Goal: Information Seeking & Learning: Learn about a topic

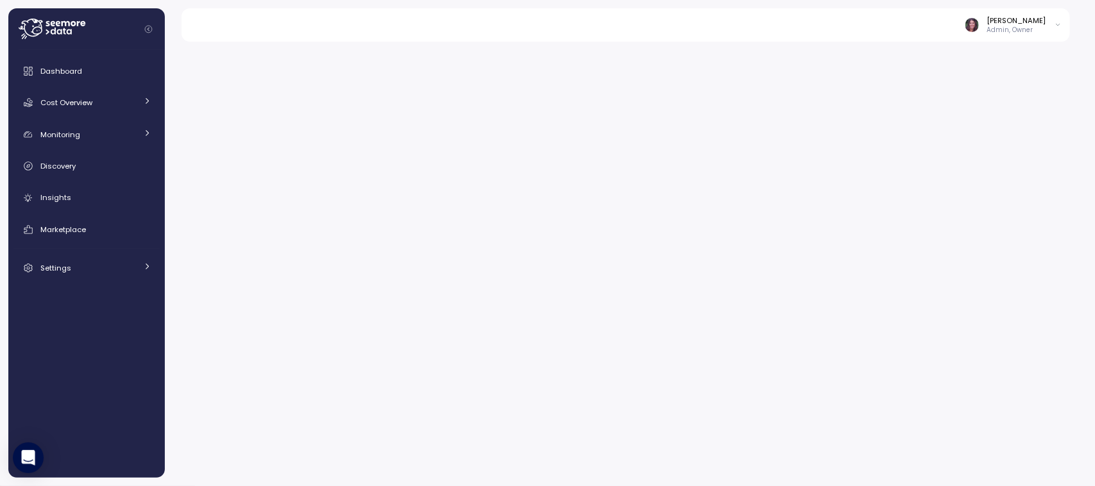
click at [416, 214] on div at bounding box center [630, 259] width 930 height 453
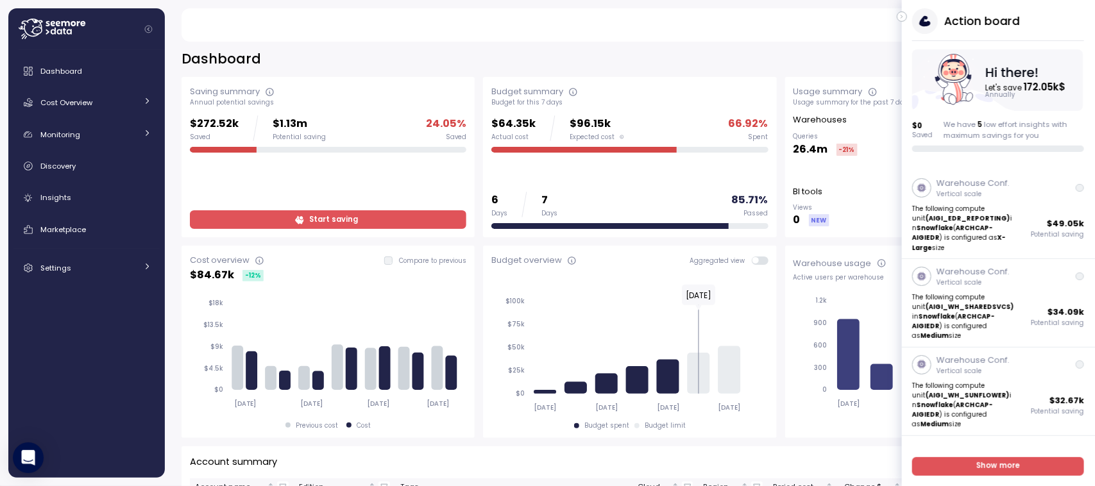
click at [901, 17] on icon "button" at bounding box center [902, 16] width 6 height 15
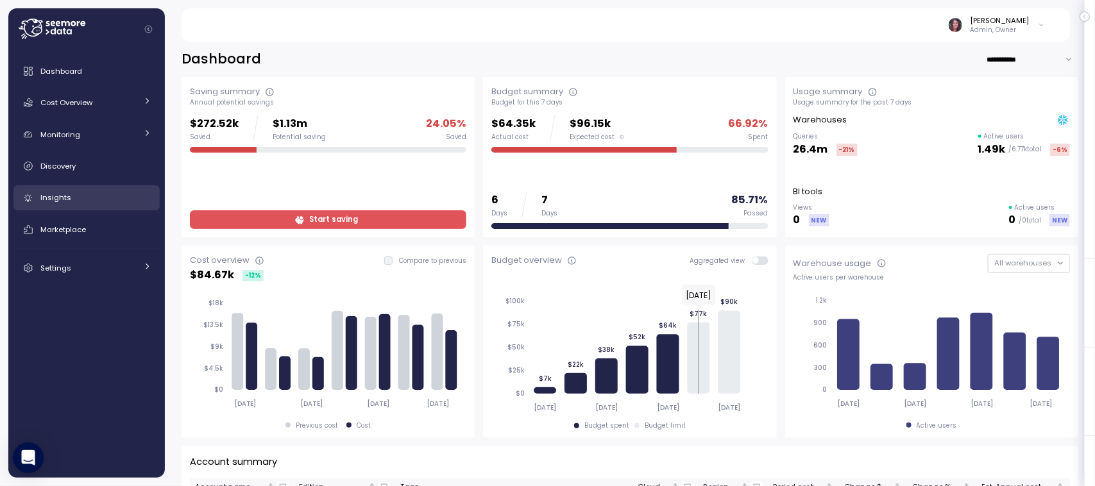
click at [58, 185] on link "Insights" at bounding box center [86, 198] width 146 height 26
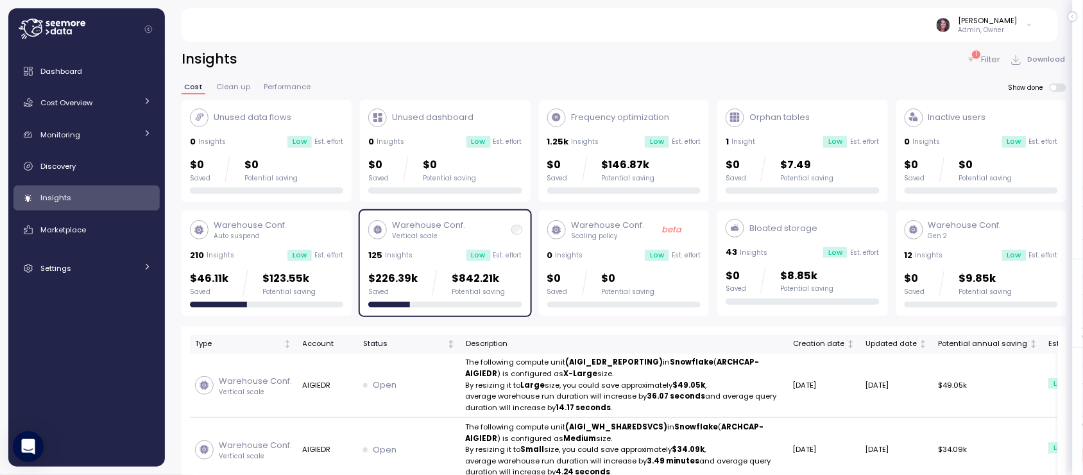
click at [992, 55] on p "Filter" at bounding box center [990, 59] width 19 height 13
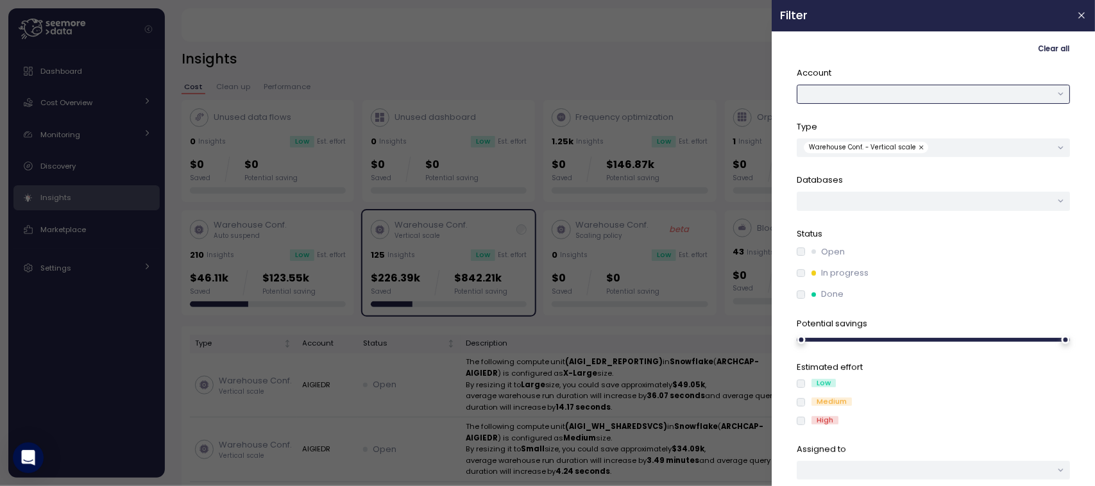
click at [861, 94] on button "button" at bounding box center [933, 94] width 273 height 19
click at [857, 92] on button "AEIS" at bounding box center [933, 94] width 273 height 19
click at [890, 94] on button "AIGIEDR" at bounding box center [933, 94] width 273 height 19
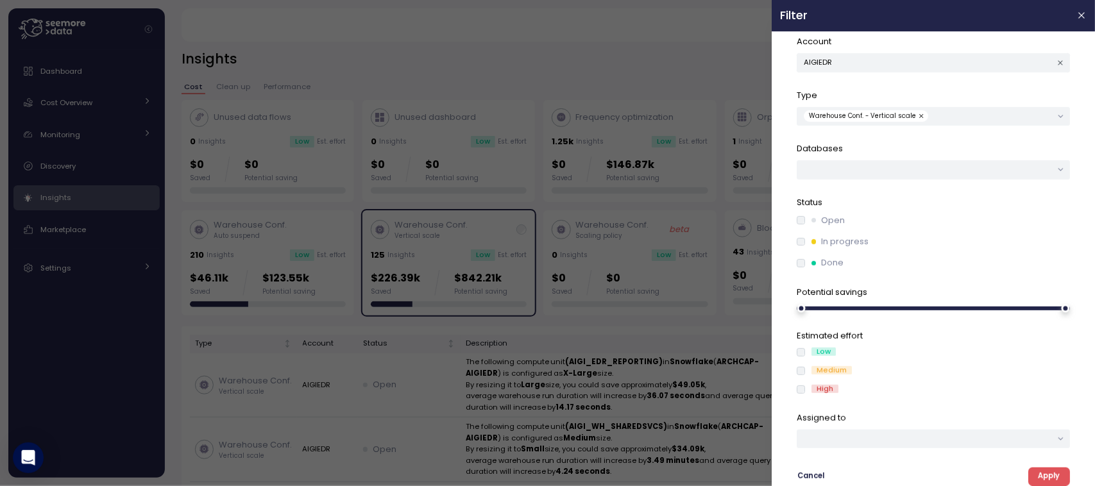
click at [1038, 477] on span "Apply" at bounding box center [1049, 476] width 22 height 17
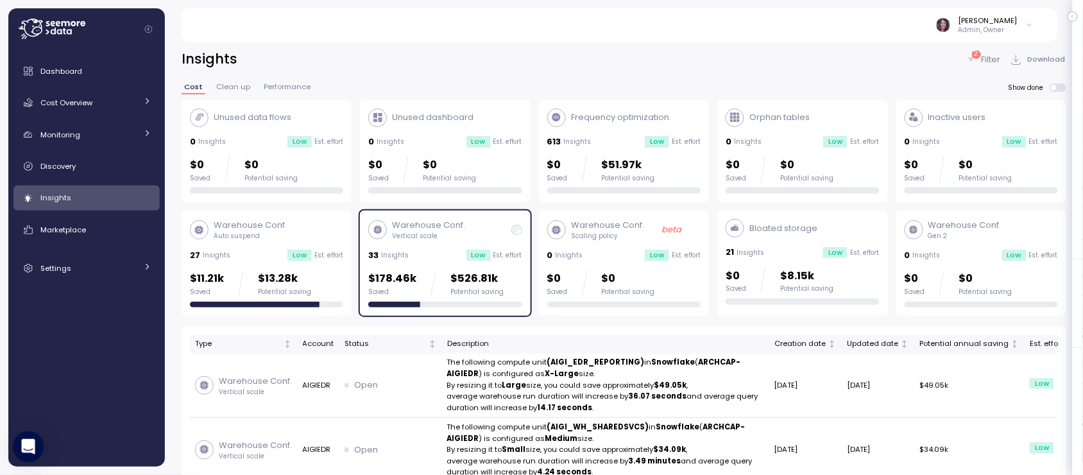
click at [983, 60] on p "Filter" at bounding box center [990, 59] width 19 height 13
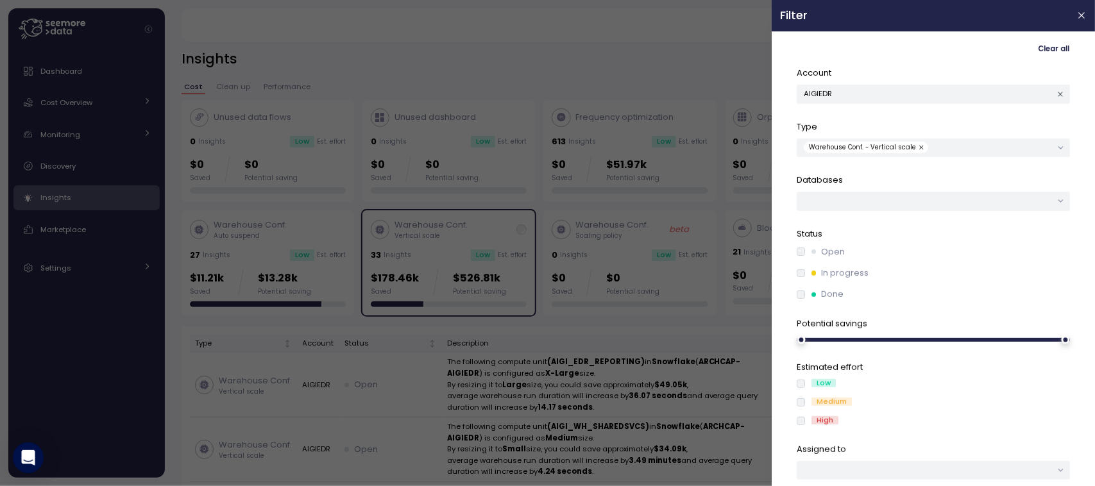
click at [918, 148] on button "button" at bounding box center [922, 148] width 13 height 12
click at [802, 280] on div "Open In progress Done" at bounding box center [933, 273] width 273 height 55
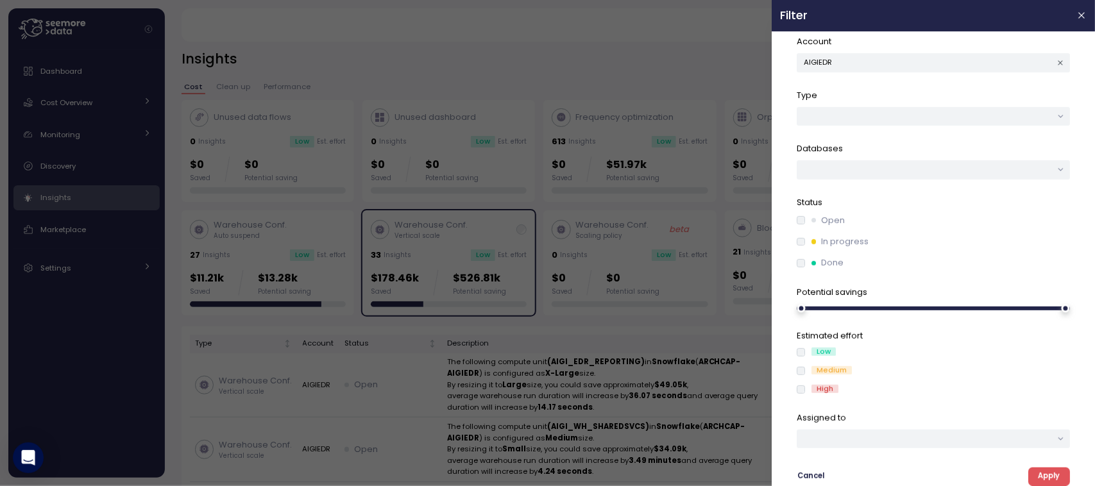
click at [1028, 471] on button "Apply" at bounding box center [1049, 477] width 42 height 19
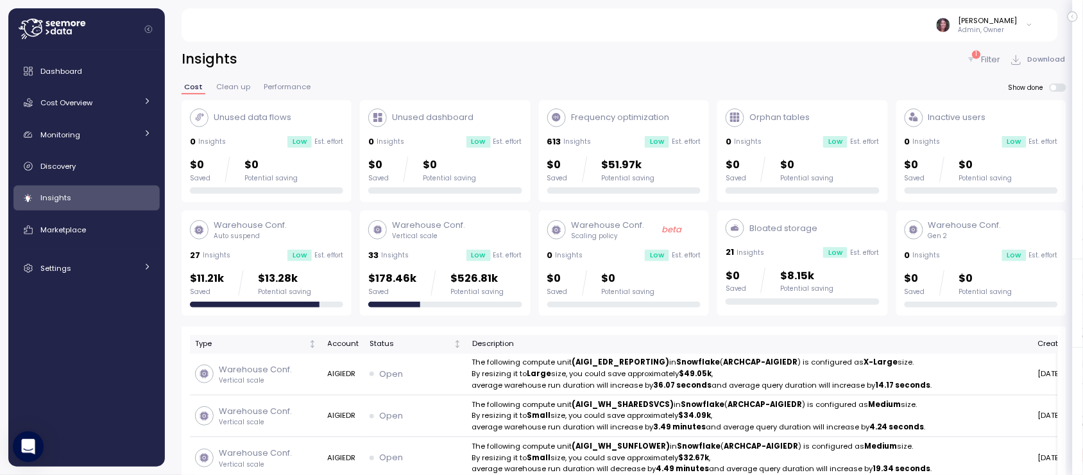
click at [450, 271] on p "$526.81k" at bounding box center [476, 278] width 53 height 17
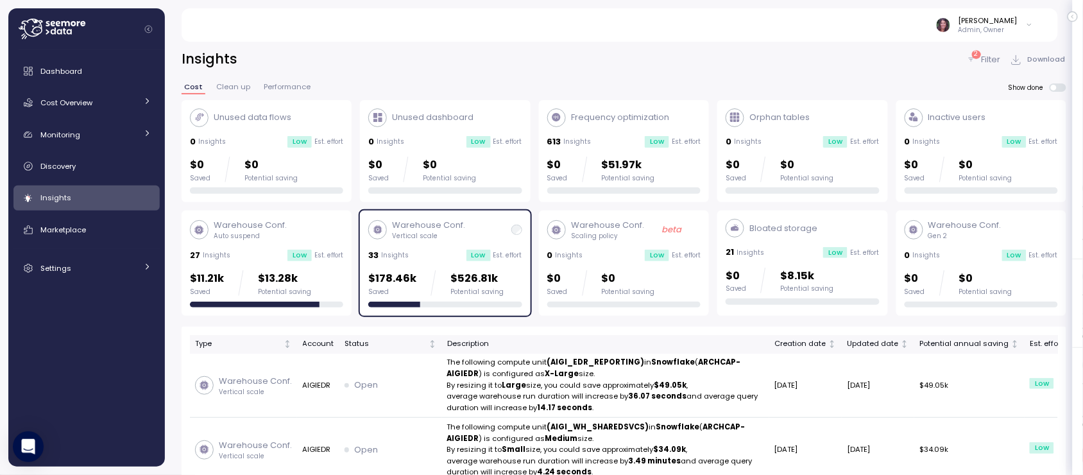
click at [450, 271] on p "$526.81k" at bounding box center [476, 278] width 53 height 17
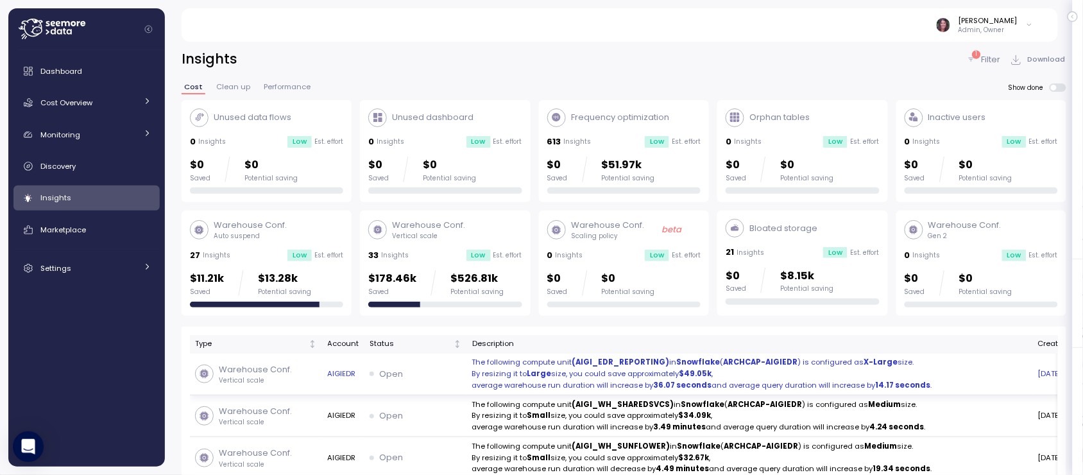
click at [532, 362] on p "The following compute unit (AIGI_EDR_REPORTING) in Snowflake ( ARCHCAP-AIGIEDR …" at bounding box center [749, 363] width 555 height 12
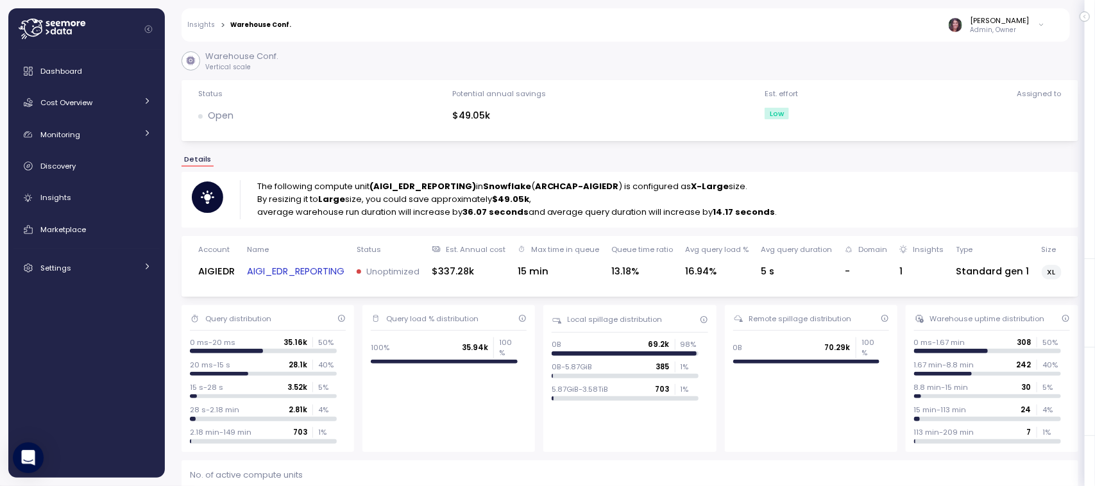
scroll to position [142, 0]
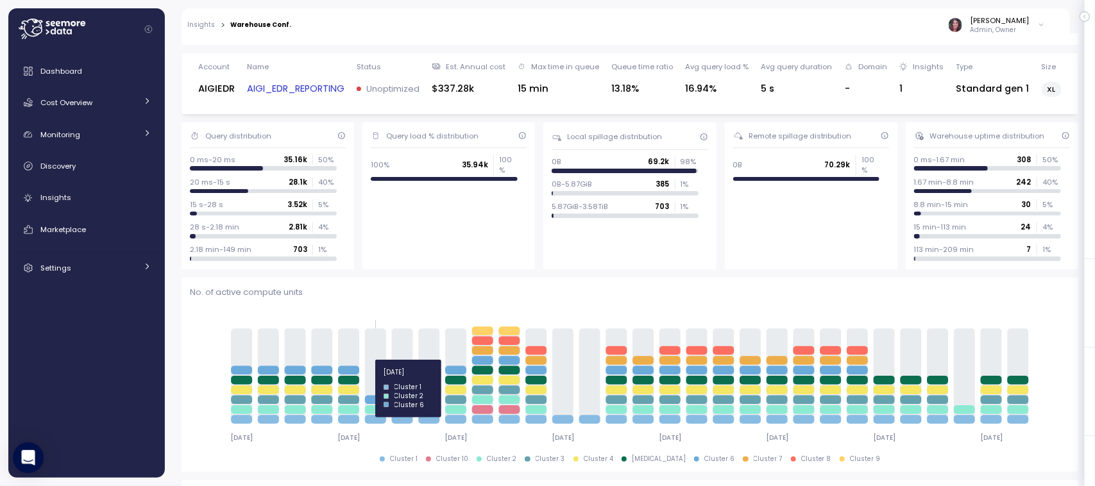
scroll to position [414, 0]
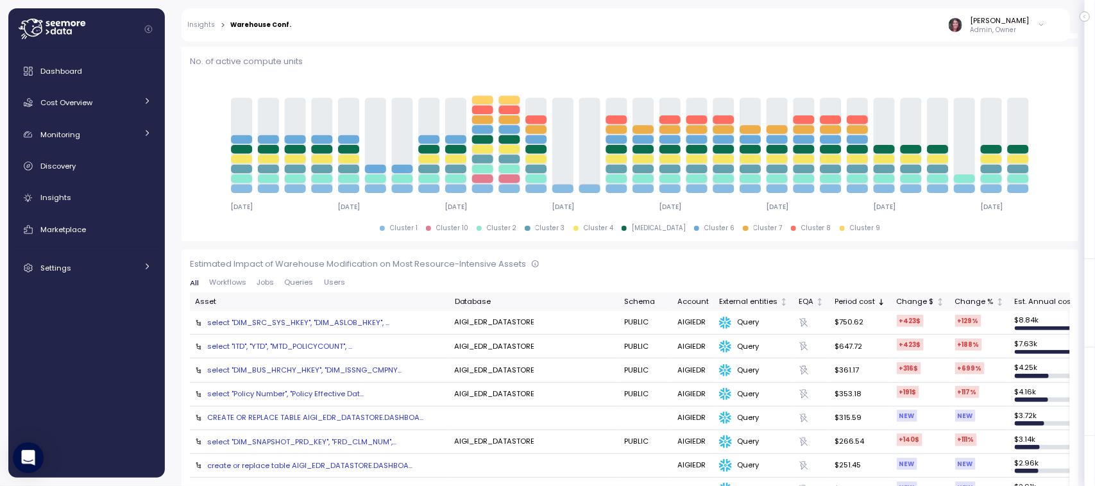
drag, startPoint x: 334, startPoint y: 373, endPoint x: 300, endPoint y: 131, distance: 244.3
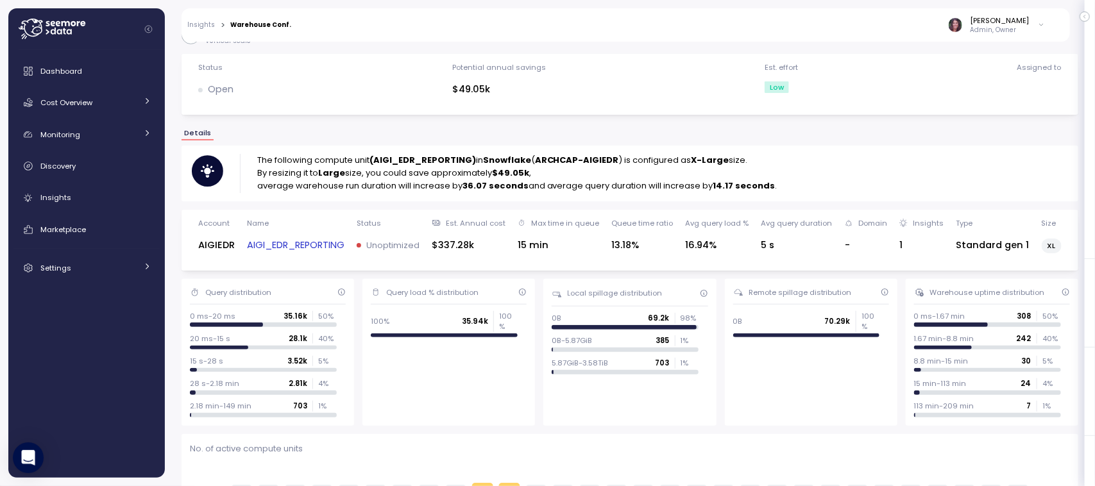
scroll to position [0, 0]
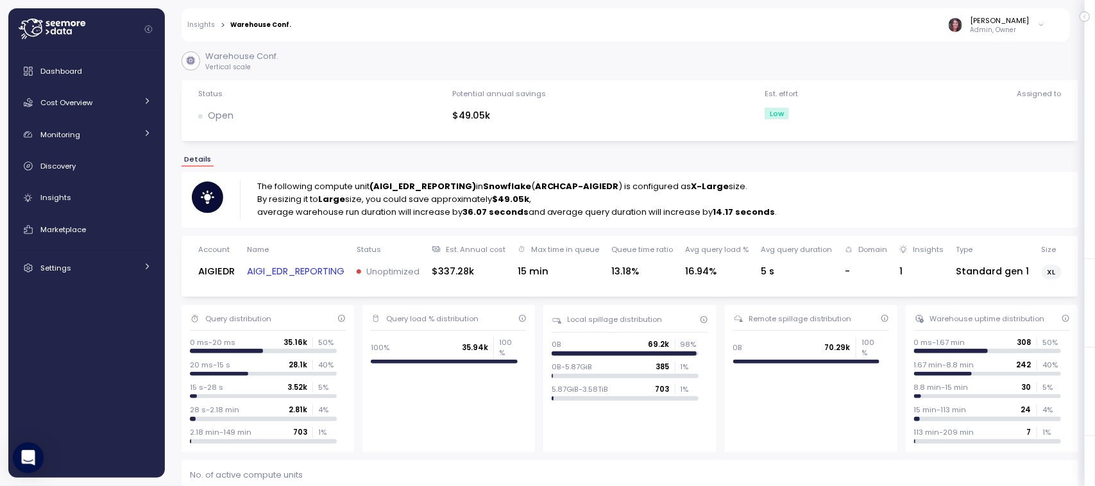
click at [294, 273] on link "AIGI_EDR_REPORTING" at bounding box center [295, 271] width 97 height 15
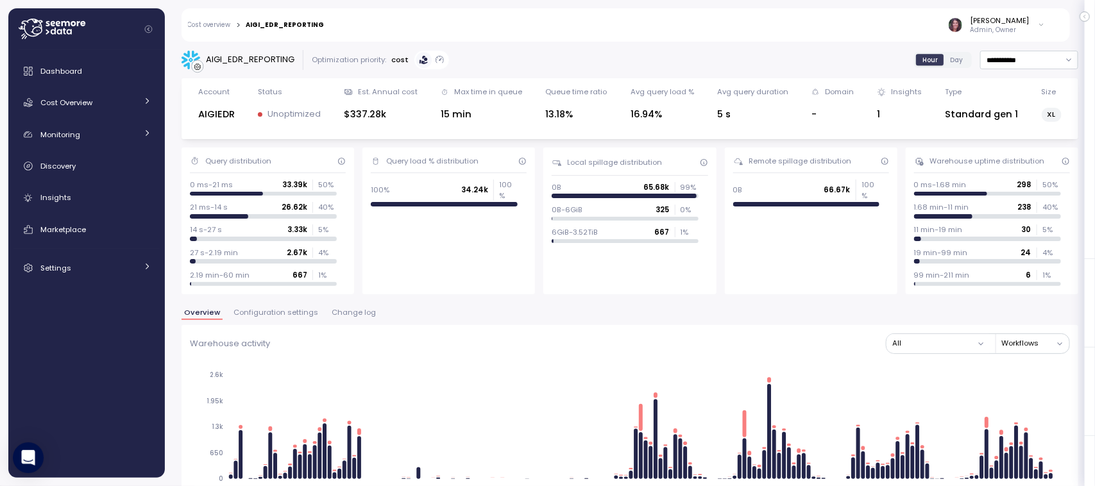
click at [344, 312] on span "Change log" at bounding box center [354, 312] width 44 height 7
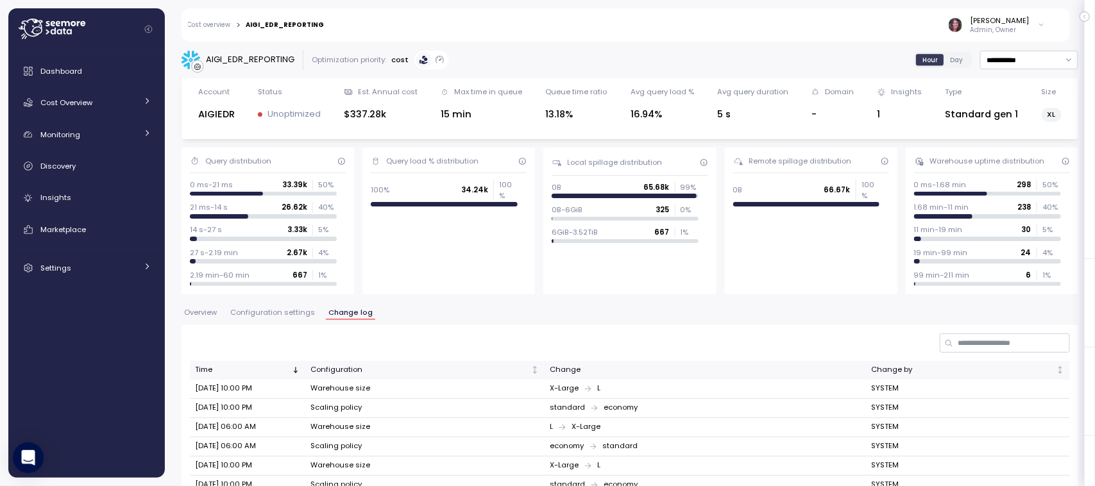
scroll to position [42, 0]
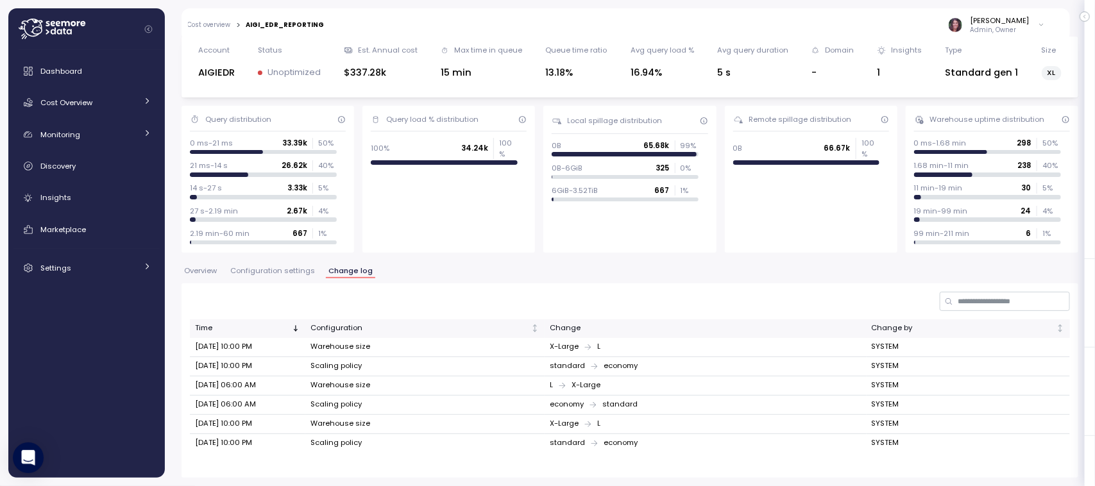
click at [866, 316] on div "Time Configuration Change Change by Sep 18, 2025 10:00 PM Warehouse size X-Larg…" at bounding box center [630, 381] width 897 height 194
click at [863, 294] on div at bounding box center [630, 301] width 880 height 19
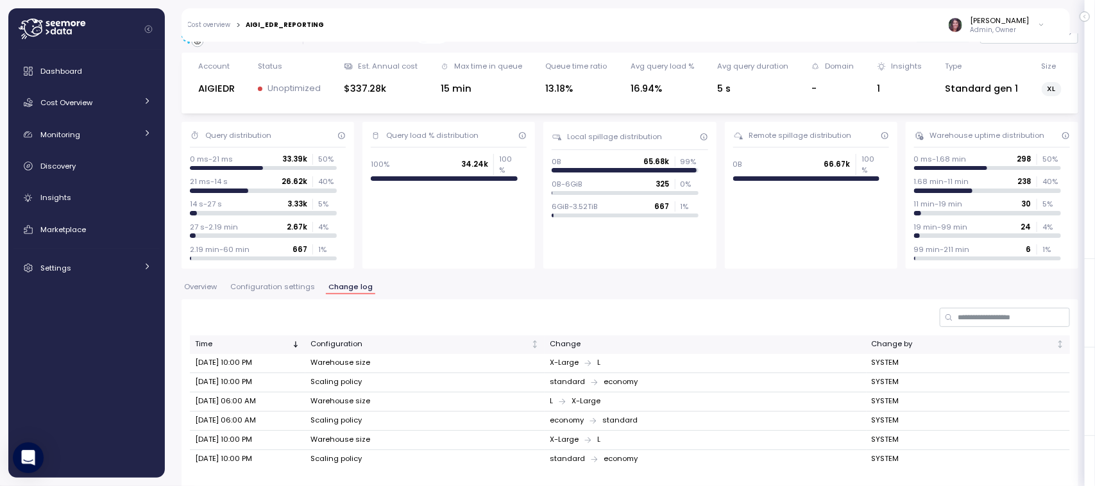
click at [2, 375] on div "Action board Let's save 172.05k $ Annually $ 0 Saved We have 5 low effort insig…" at bounding box center [547, 243] width 1095 height 486
click at [579, 321] on div at bounding box center [630, 317] width 880 height 19
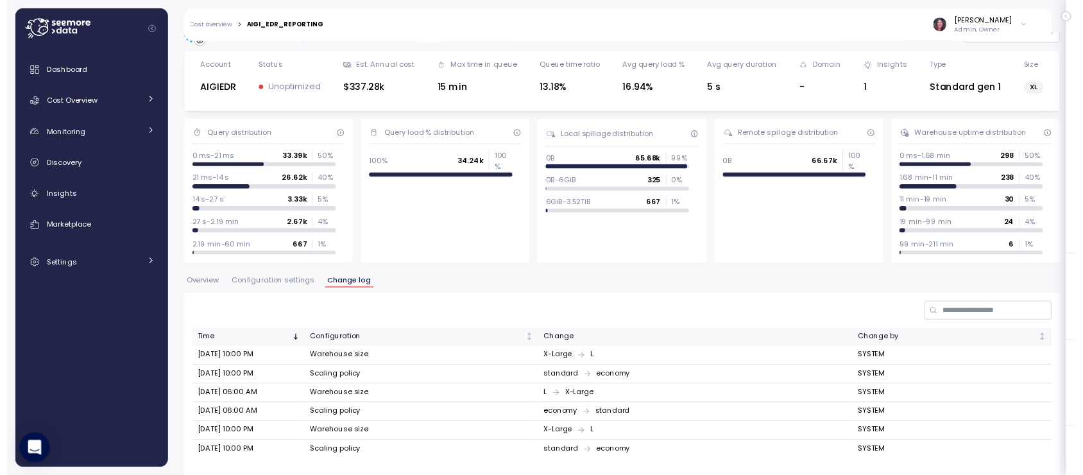
scroll to position [42, 0]
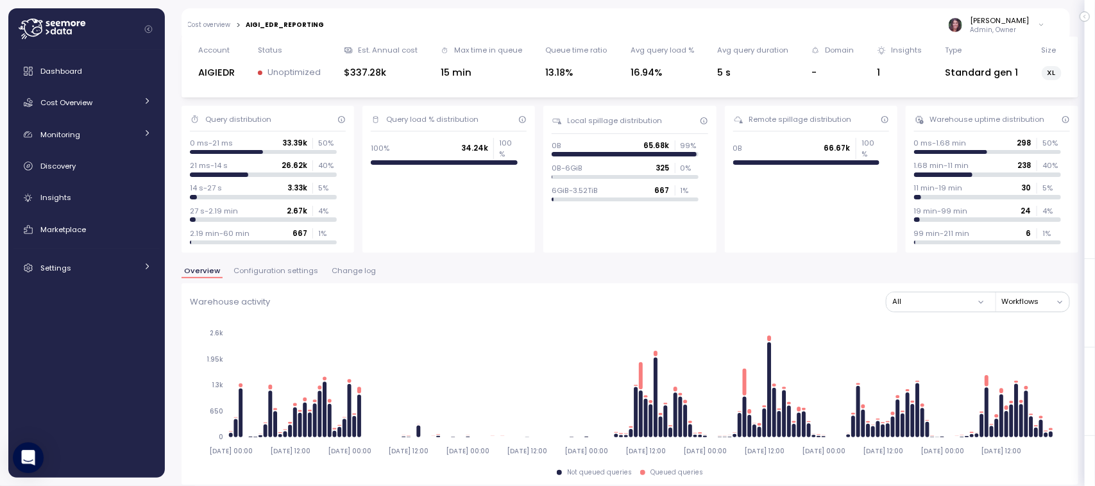
click at [209, 30] on div "Cost overview > AIGI_EDR_REPORTING Elvire Lukov Admin, Owner" at bounding box center [618, 24] width 872 height 33
click at [207, 24] on link "Cost overview" at bounding box center [209, 25] width 43 height 6
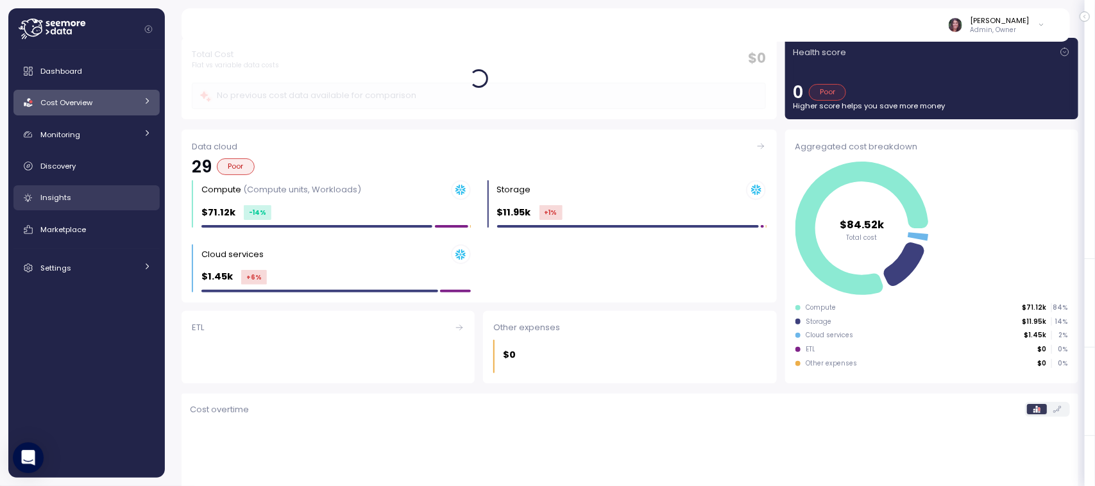
click at [58, 199] on span "Insights" at bounding box center [55, 197] width 31 height 10
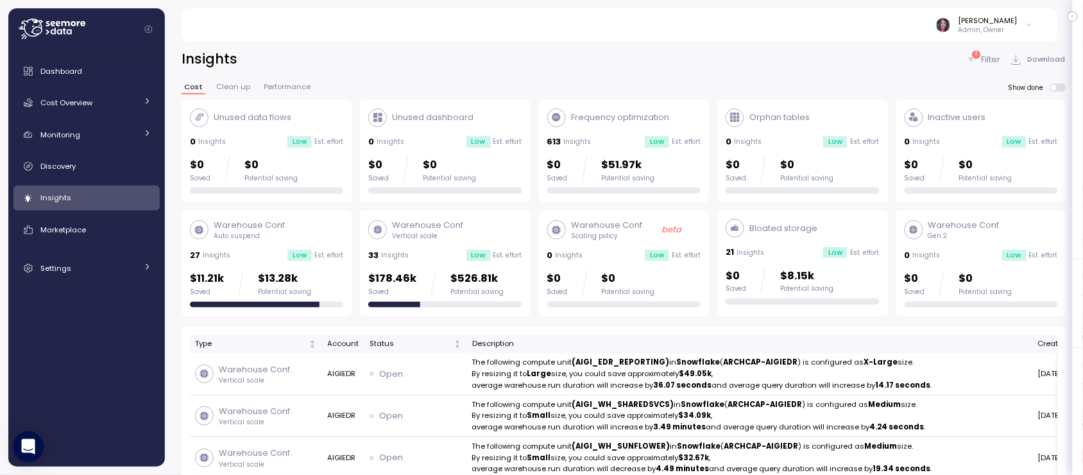
click at [436, 249] on div "33 Insights Low Est. effort" at bounding box center [444, 255] width 153 height 13
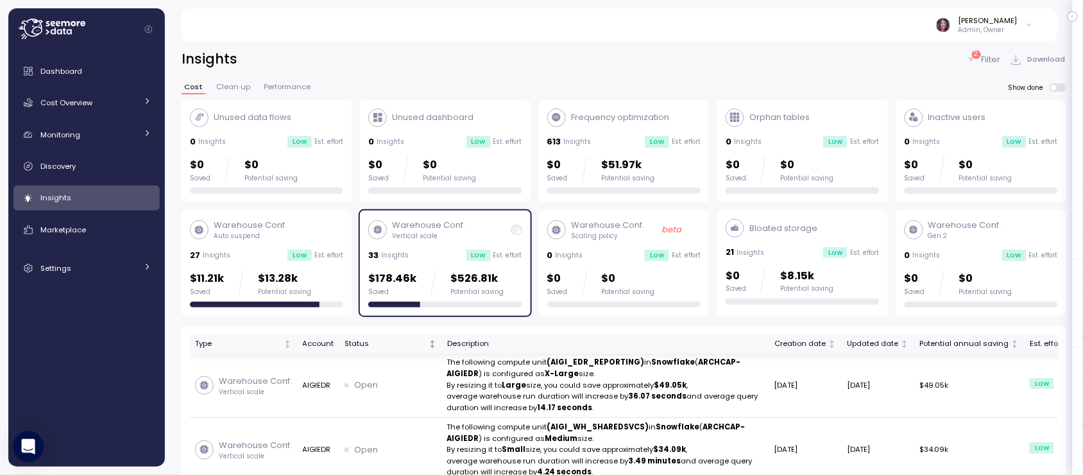
click at [423, 346] on div "Status" at bounding box center [390, 344] width 92 height 12
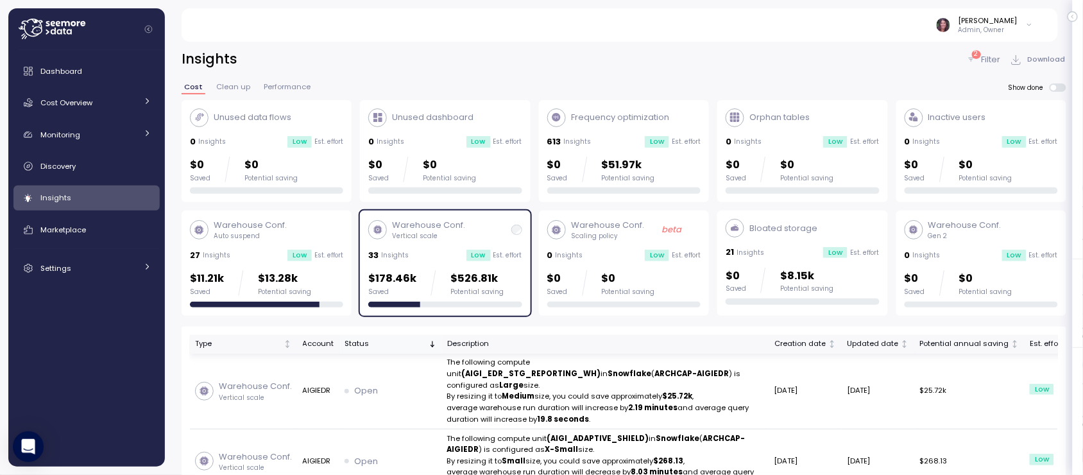
click at [399, 344] on div "Status" at bounding box center [384, 344] width 81 height 12
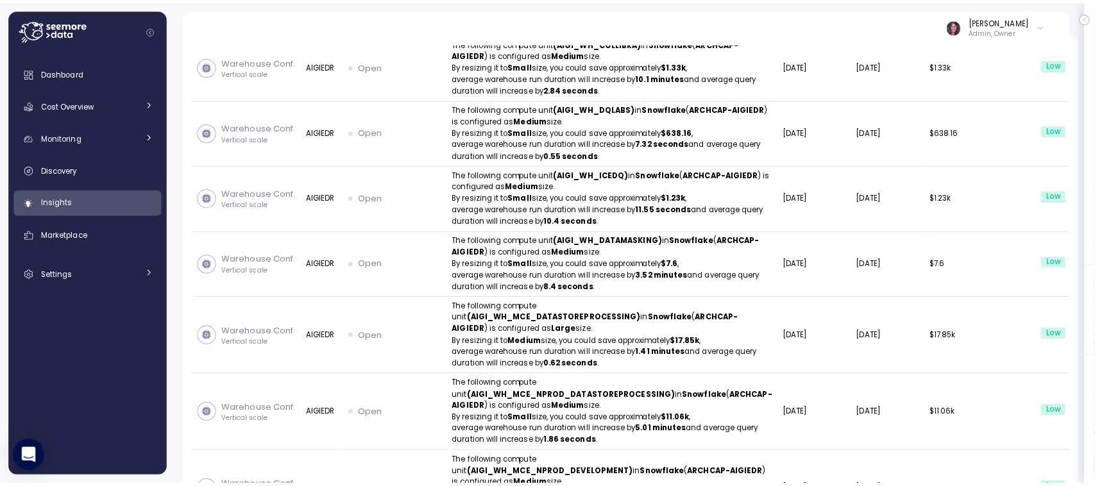
scroll to position [806, 0]
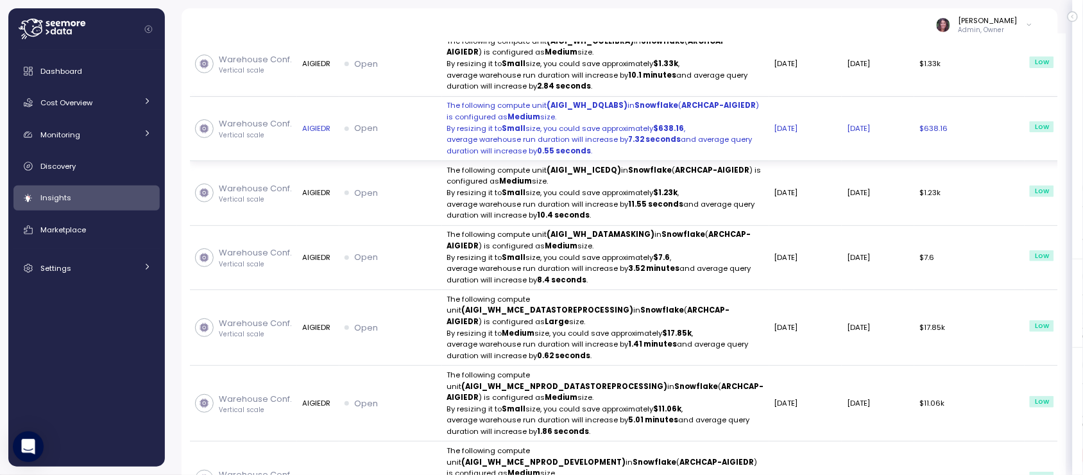
click at [769, 162] on td "[DATE]" at bounding box center [805, 129] width 72 height 65
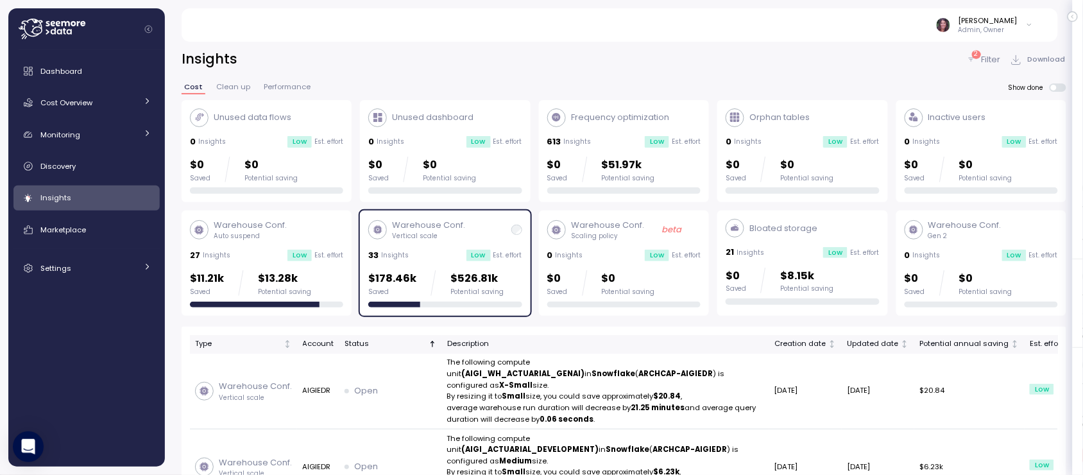
click at [993, 53] on p "Filter" at bounding box center [990, 59] width 19 height 13
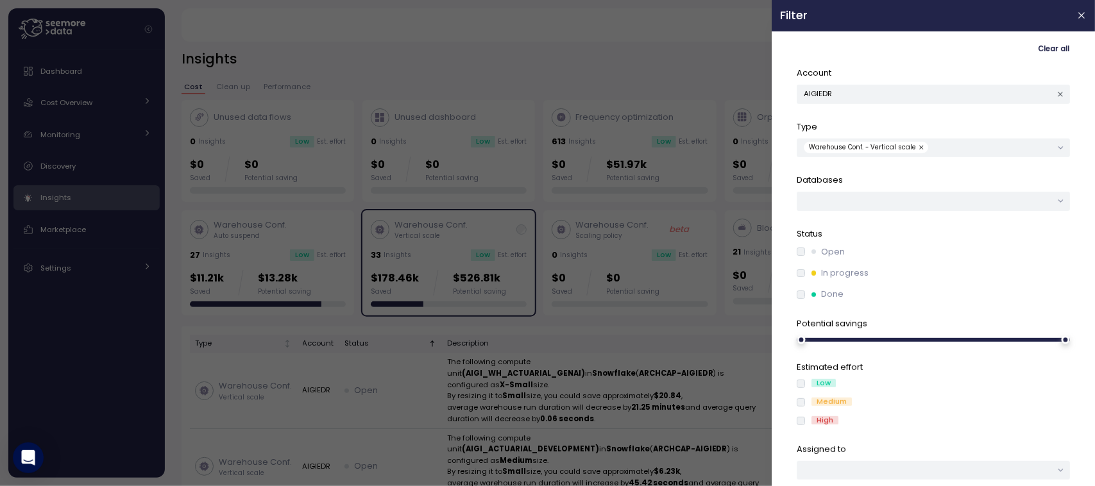
click at [802, 246] on div "Open" at bounding box center [933, 252] width 273 height 13
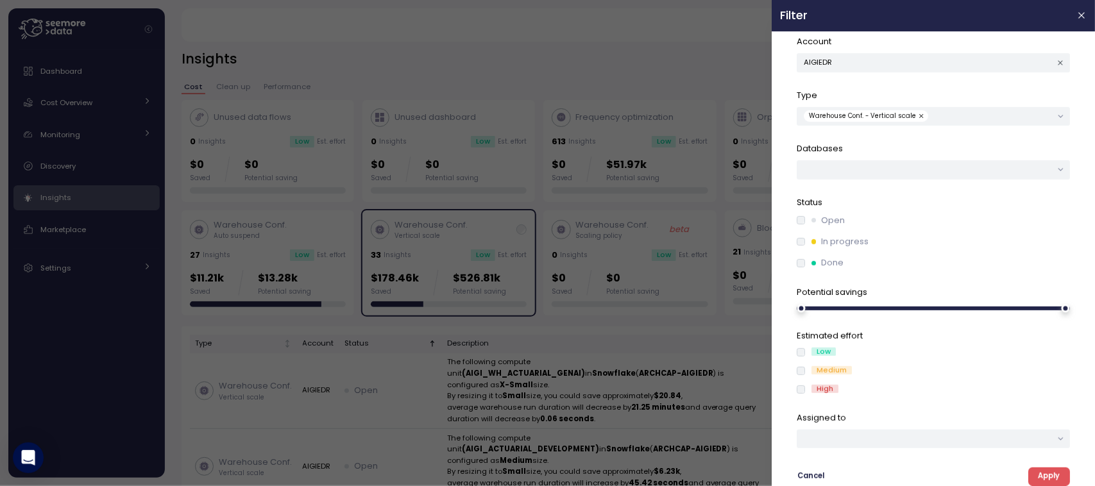
click at [1044, 481] on span "Apply" at bounding box center [1049, 476] width 22 height 17
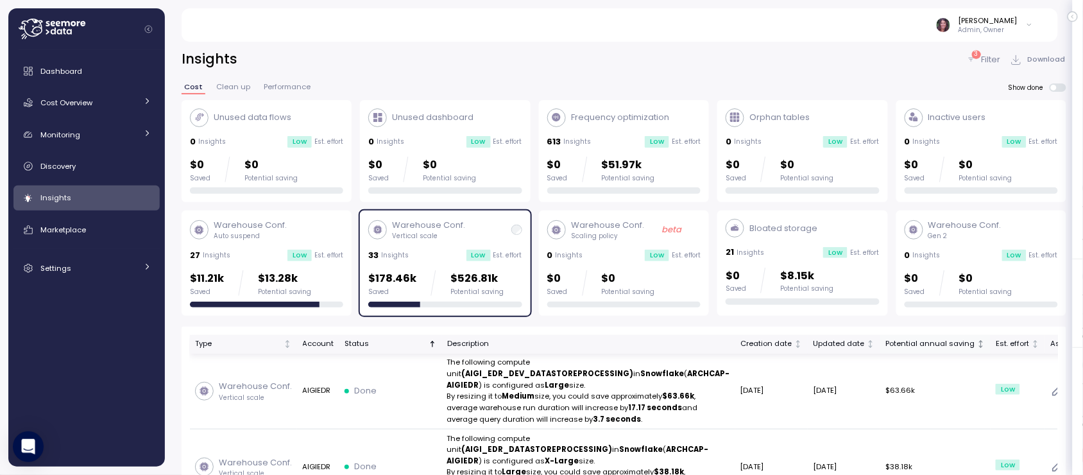
click at [885, 344] on div "Potential annual saving" at bounding box center [929, 344] width 89 height 12
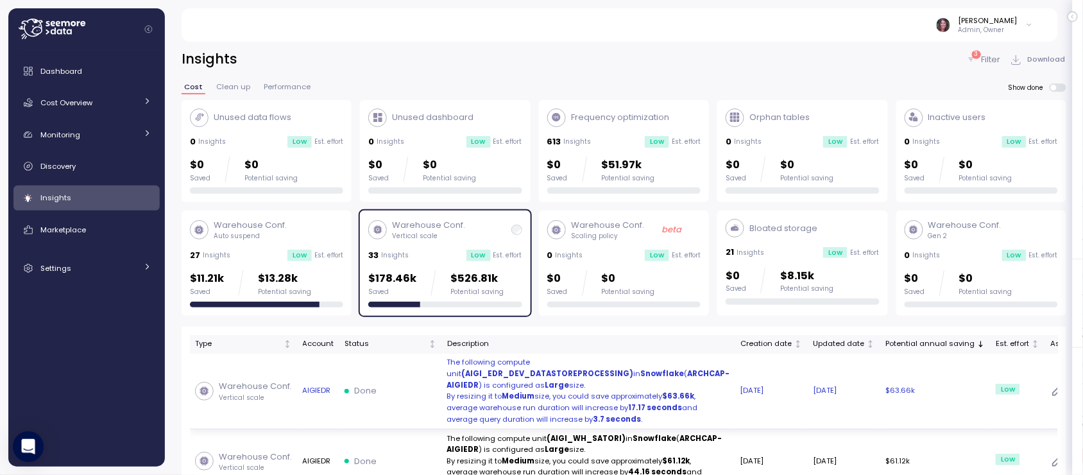
click at [607, 402] on p "By resizing it to Medium size, you could save approximately $63.66k ," at bounding box center [588, 397] width 283 height 12
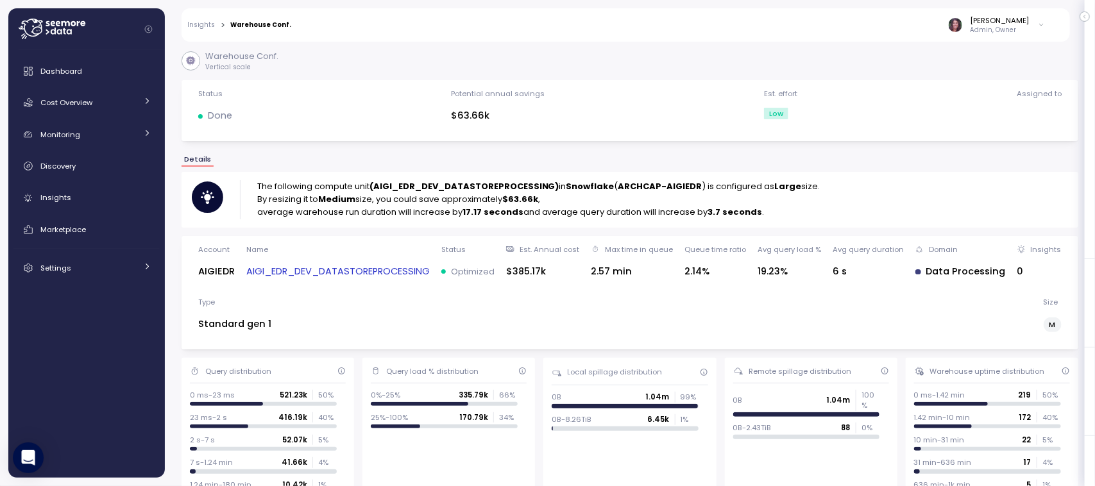
click at [318, 277] on link "AIGI_EDR_DEV_DATASTOREPROCESSING" at bounding box center [337, 271] width 183 height 15
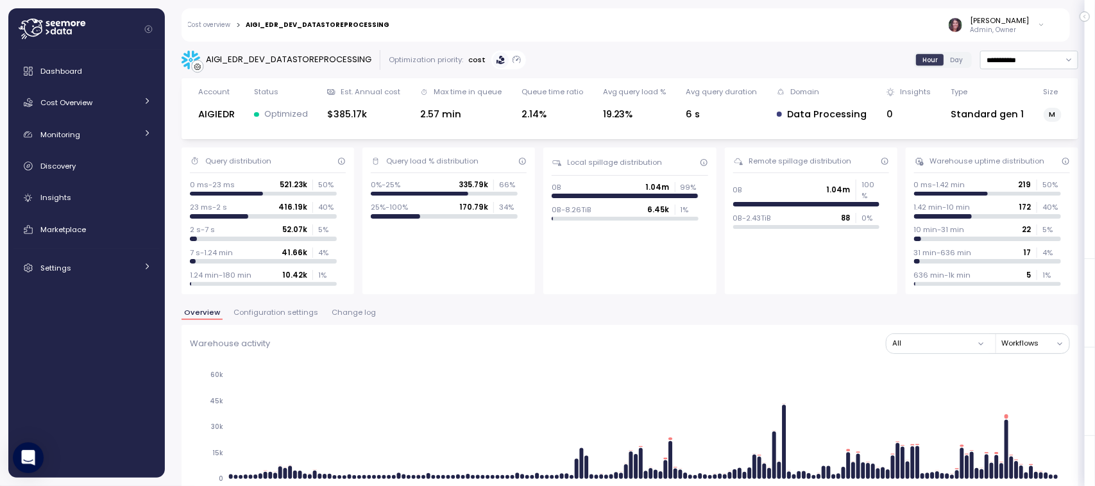
click at [343, 312] on span "Change log" at bounding box center [354, 312] width 44 height 7
click at [225, 18] on div "Cost overview > AIGI_EDR_DEV_DATASTOREPROCESSING [PERSON_NAME] Admin, Owner" at bounding box center [618, 24] width 872 height 33
click at [198, 26] on link "Cost overview" at bounding box center [209, 25] width 43 height 6
click at [210, 26] on div "Cost overview > AIGI_EDR_DEV_DATASTOREPROCESSING [PERSON_NAME] Admin, Owner" at bounding box center [618, 24] width 872 height 33
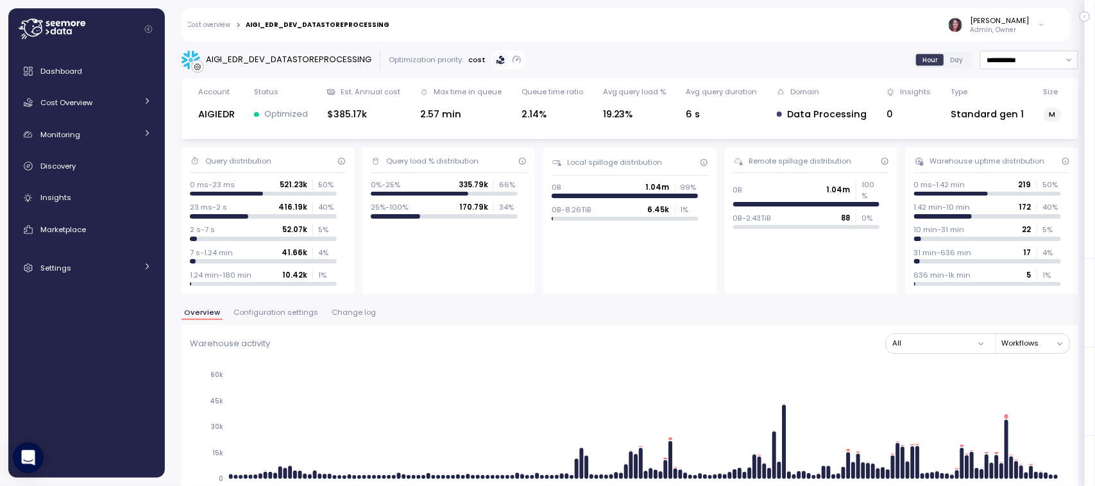
click at [72, 105] on span "Cost Overview" at bounding box center [66, 102] width 52 height 10
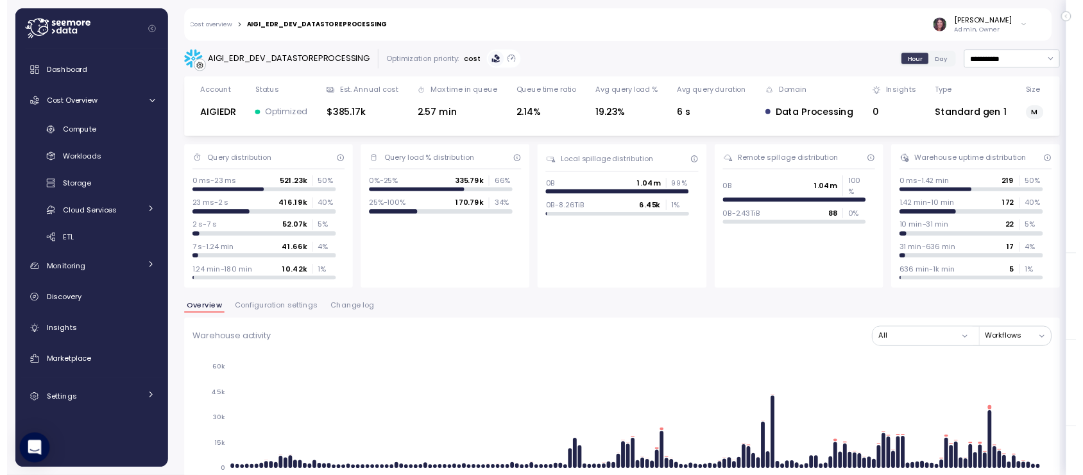
scroll to position [103, 0]
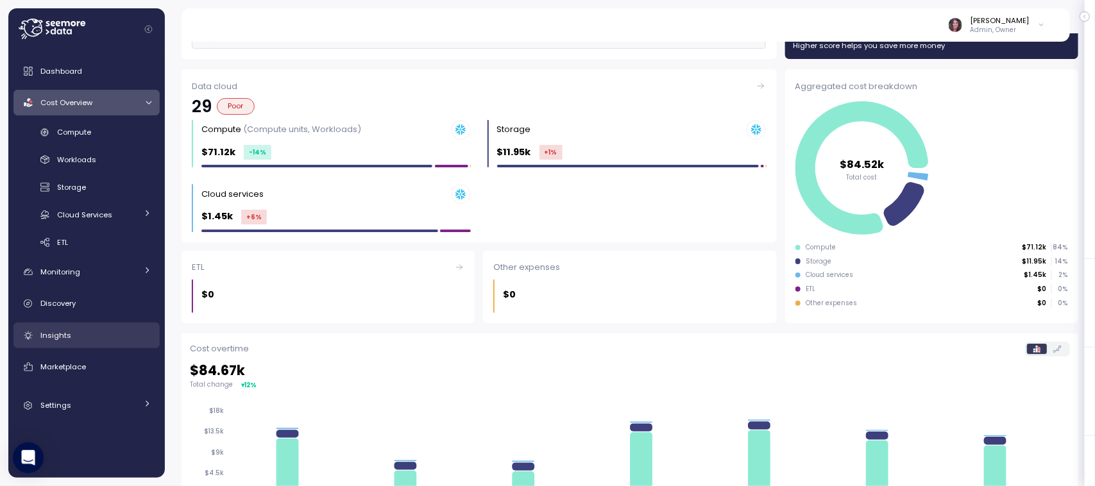
click at [69, 332] on div "Insights" at bounding box center [95, 335] width 111 height 13
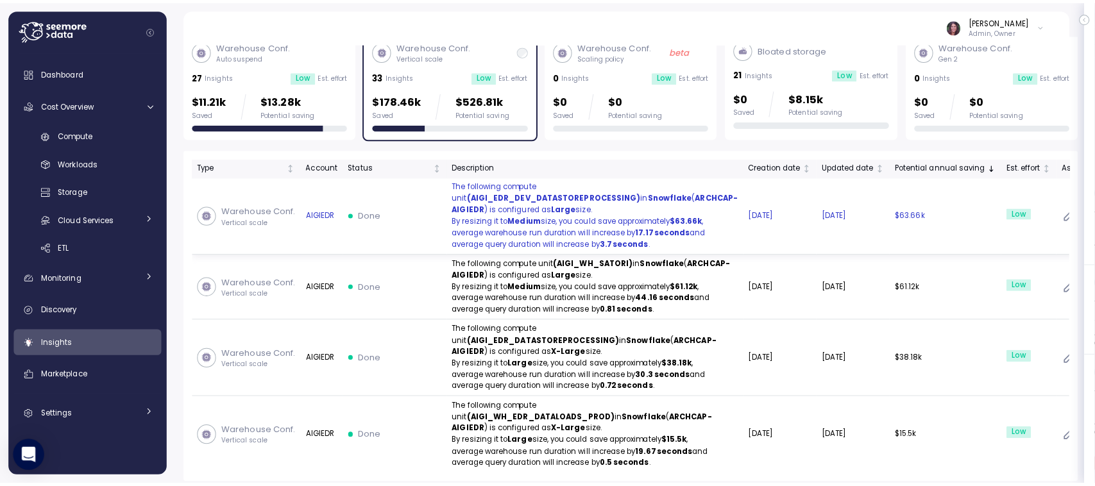
scroll to position [186, 0]
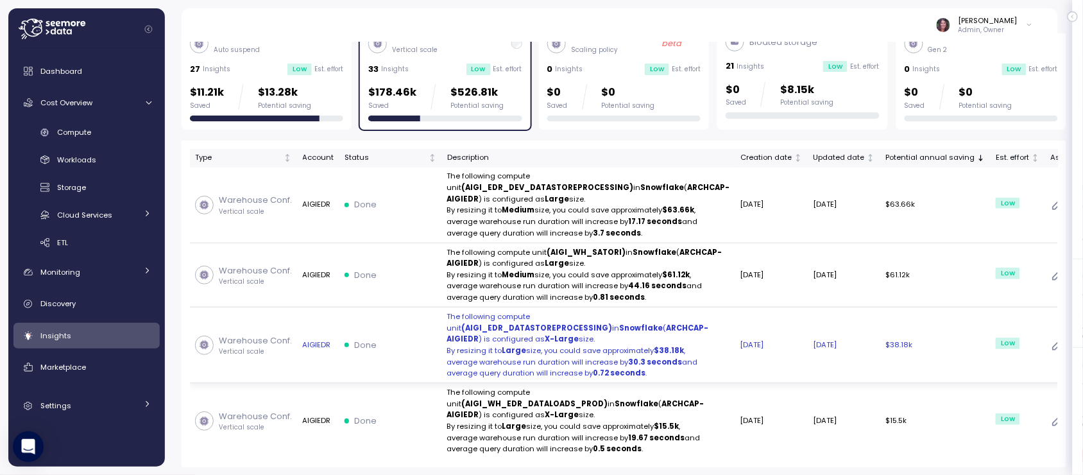
drag, startPoint x: 316, startPoint y: 329, endPoint x: 384, endPoint y: 387, distance: 88.7
click at [145, 218] on div at bounding box center [147, 214] width 8 height 13
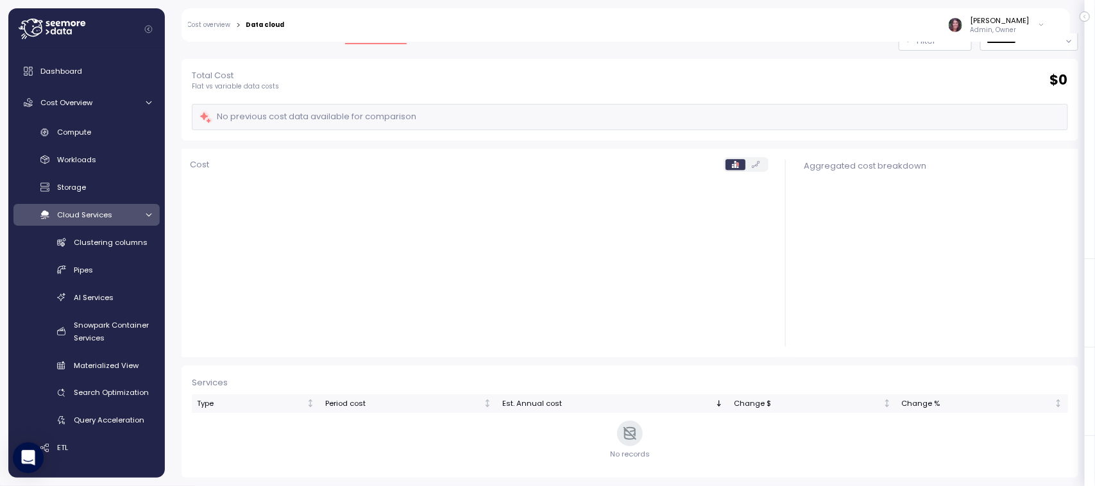
scroll to position [45, 0]
click at [357, 330] on icon at bounding box center [475, 256] width 571 height 158
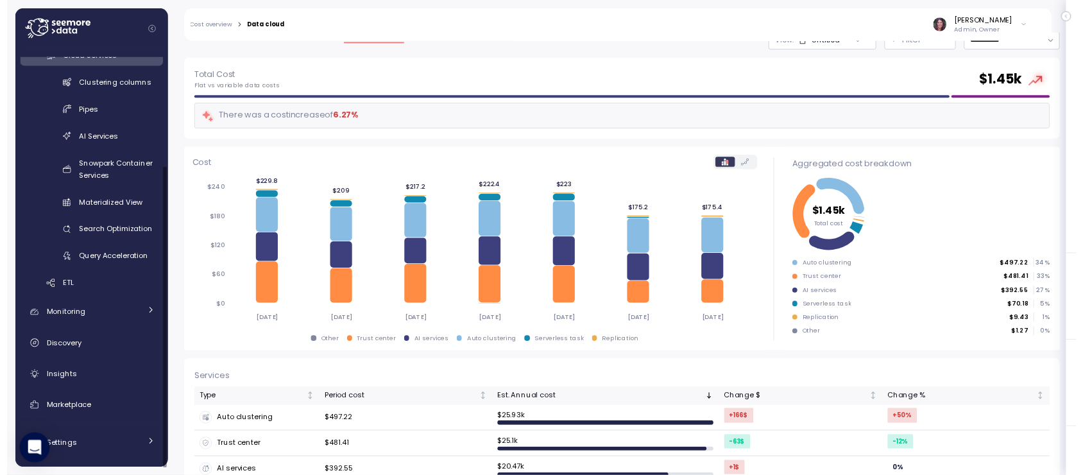
scroll to position [160, 0]
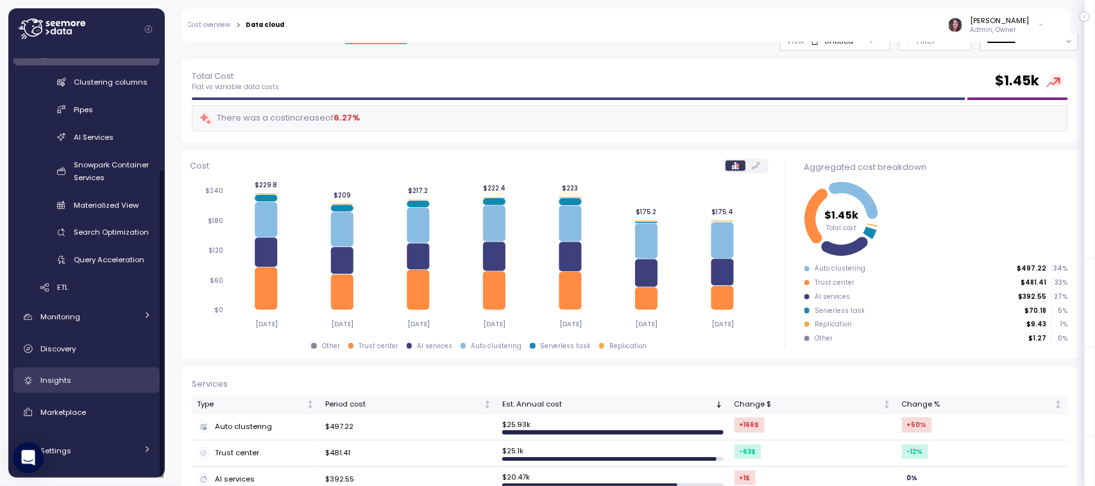
click at [53, 376] on span "Insights" at bounding box center [55, 380] width 31 height 10
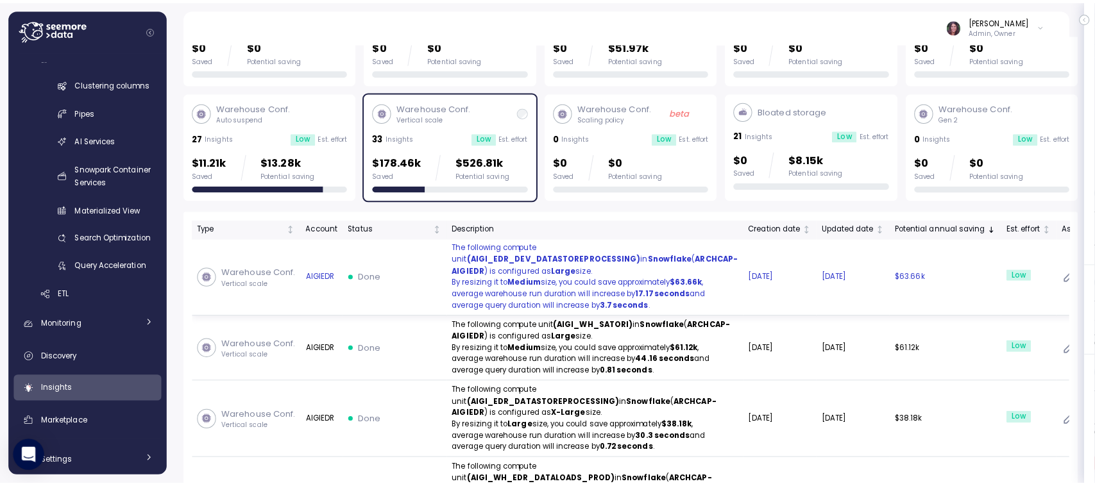
scroll to position [123, 0]
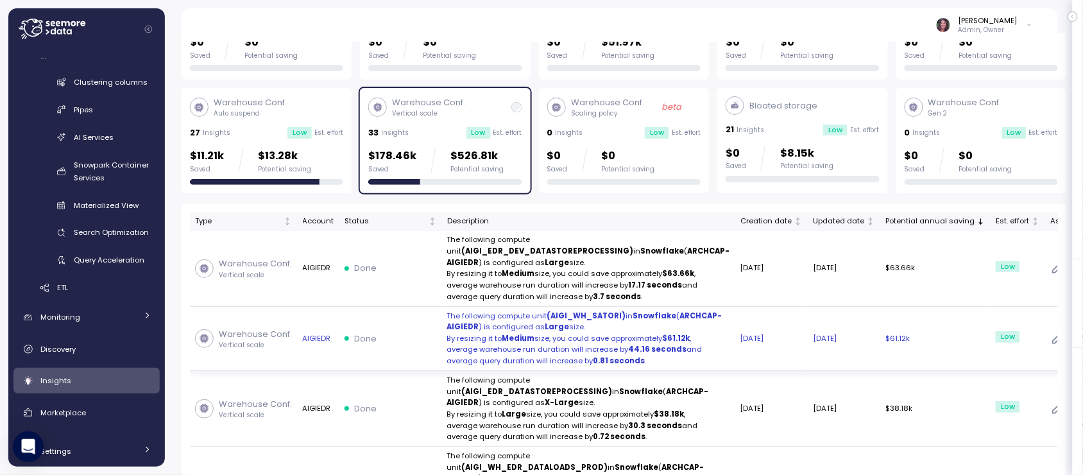
click at [389, 371] on td "Done" at bounding box center [390, 339] width 103 height 65
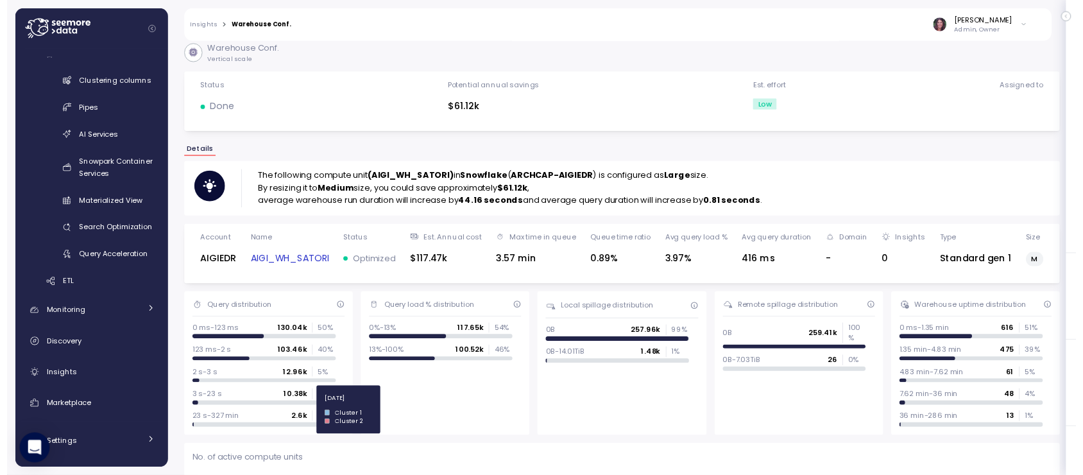
scroll to position [14, 0]
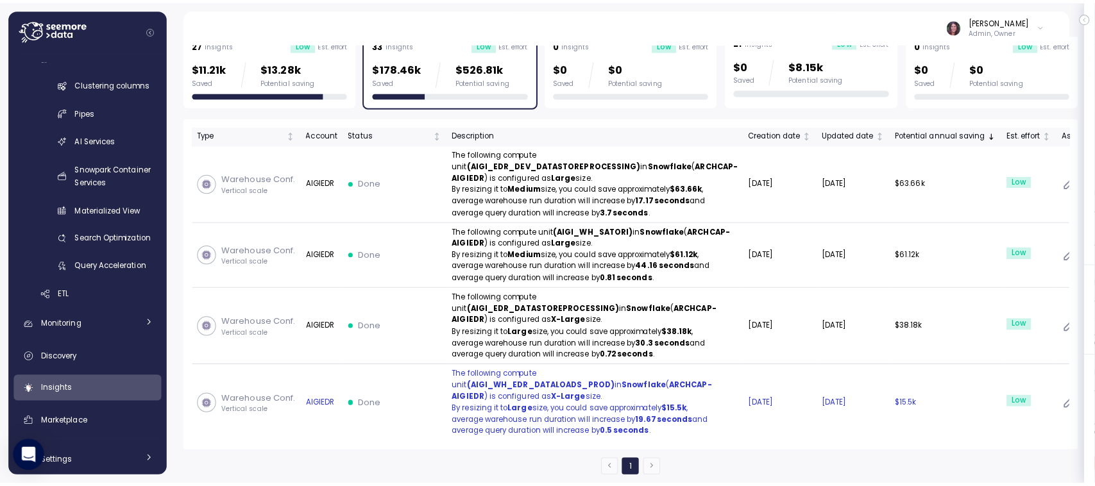
scroll to position [273, 0]
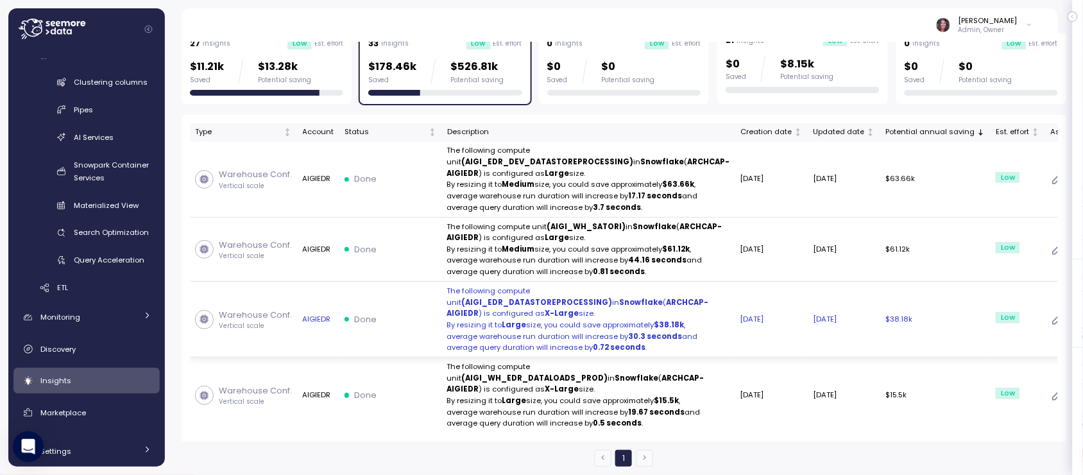
drag, startPoint x: 481, startPoint y: 309, endPoint x: 360, endPoint y: 319, distance: 121.7
click at [360, 319] on td "Done" at bounding box center [390, 320] width 103 height 76
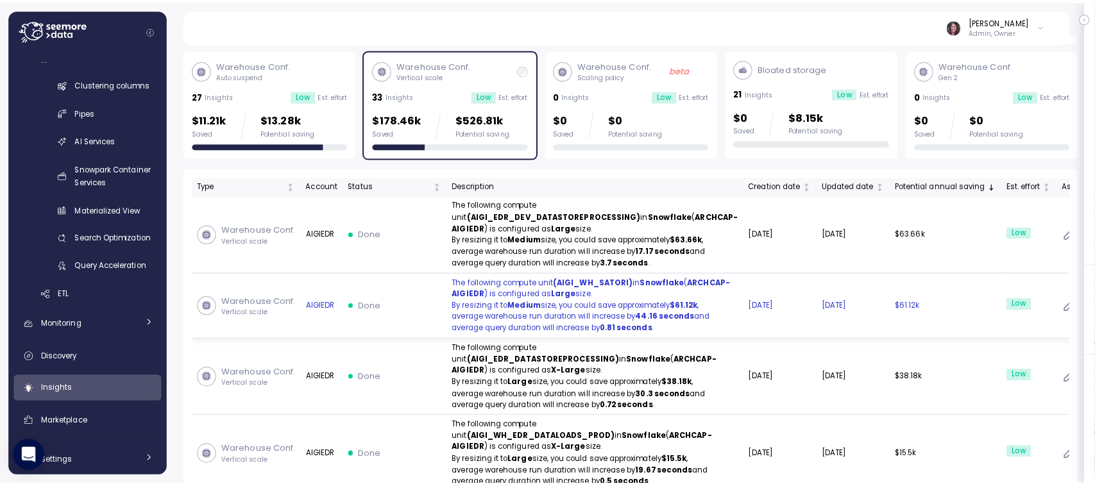
scroll to position [312, 0]
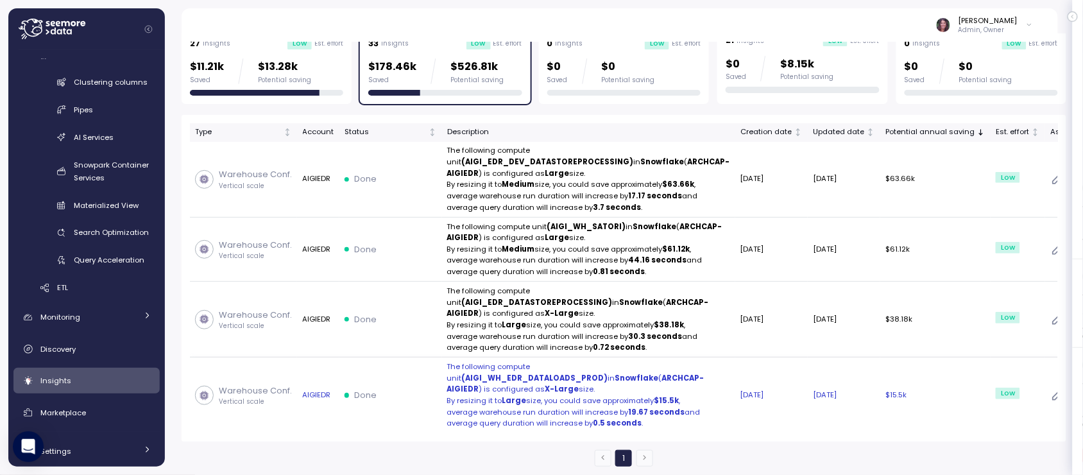
drag, startPoint x: 514, startPoint y: 388, endPoint x: 461, endPoint y: 366, distance: 58.4
click at [462, 373] on strong "(AIGI_WH_EDR_DATALOADS_PROD)" at bounding box center [535, 378] width 146 height 10
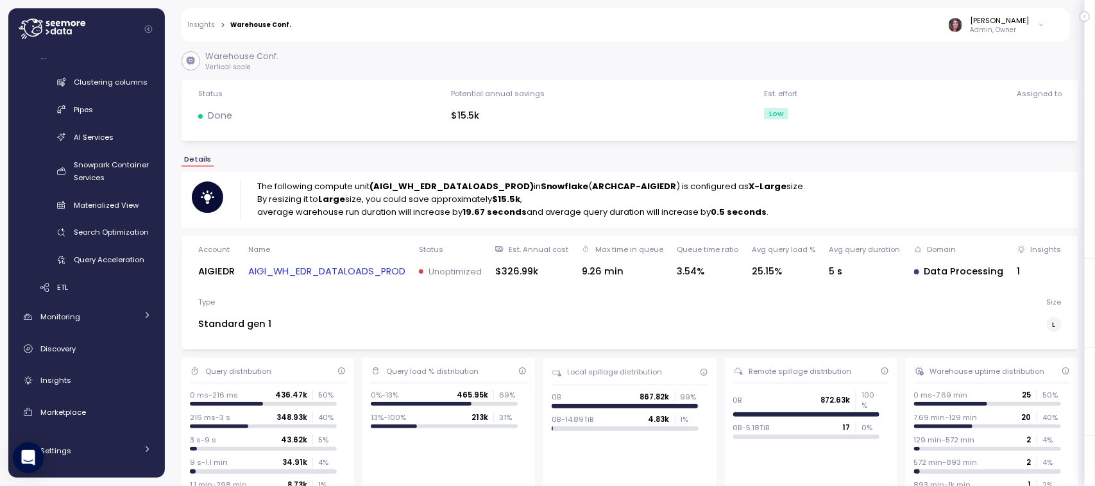
click at [300, 268] on link "AIGI_WH_EDR_DATALOADS_PROD" at bounding box center [326, 271] width 157 height 15
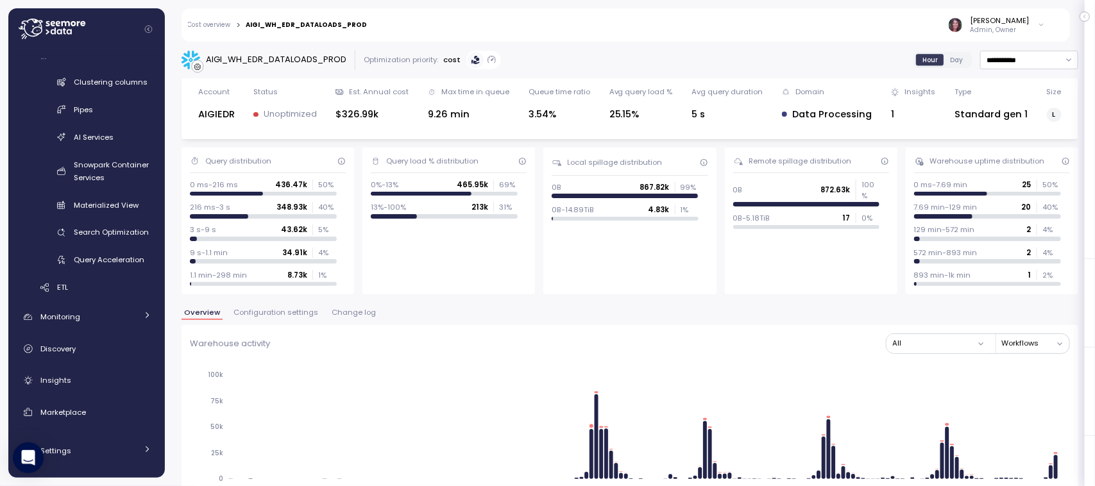
click at [342, 311] on span "Change log" at bounding box center [354, 312] width 44 height 7
click at [341, 311] on span "Change log" at bounding box center [354, 312] width 44 height 7
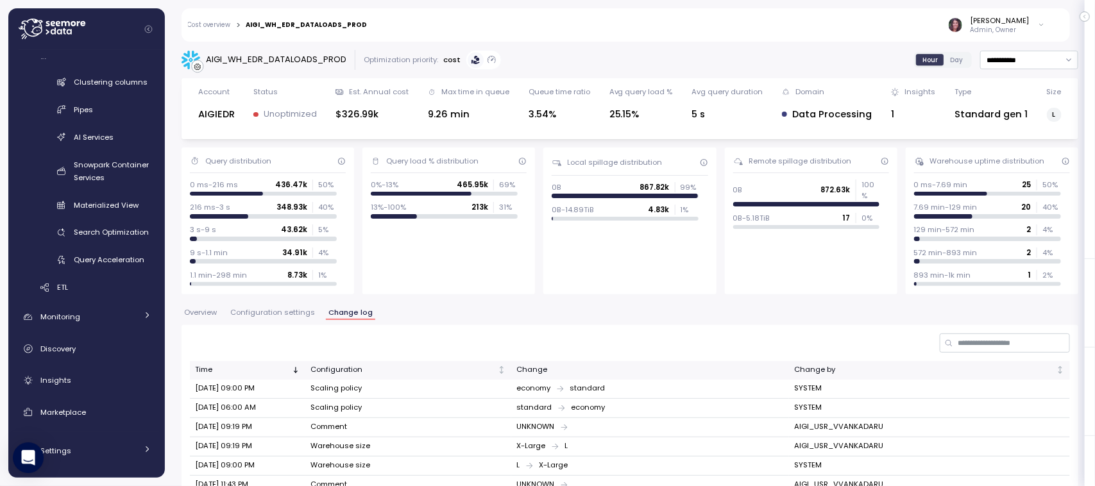
click at [738, 373] on div "Change" at bounding box center [650, 370] width 267 height 12
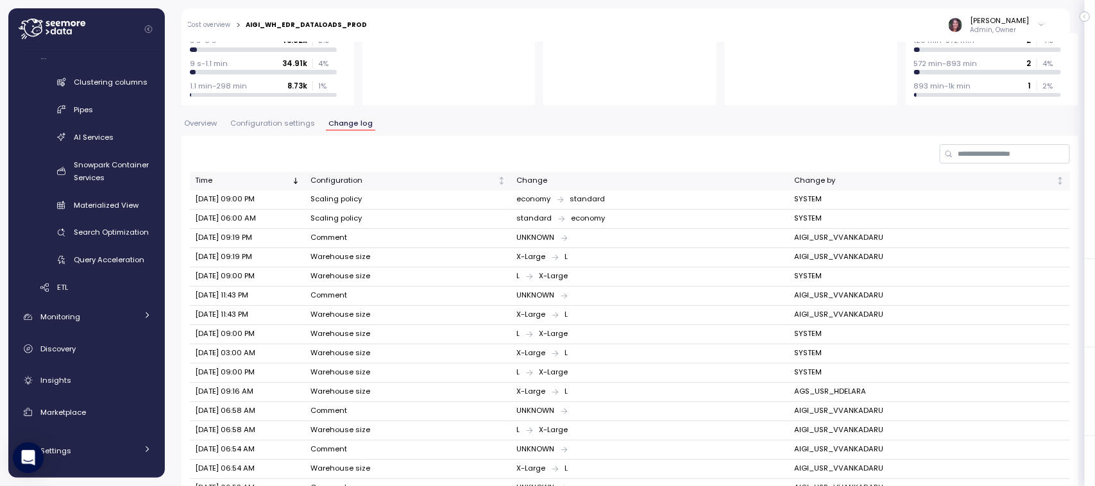
scroll to position [293, 0]
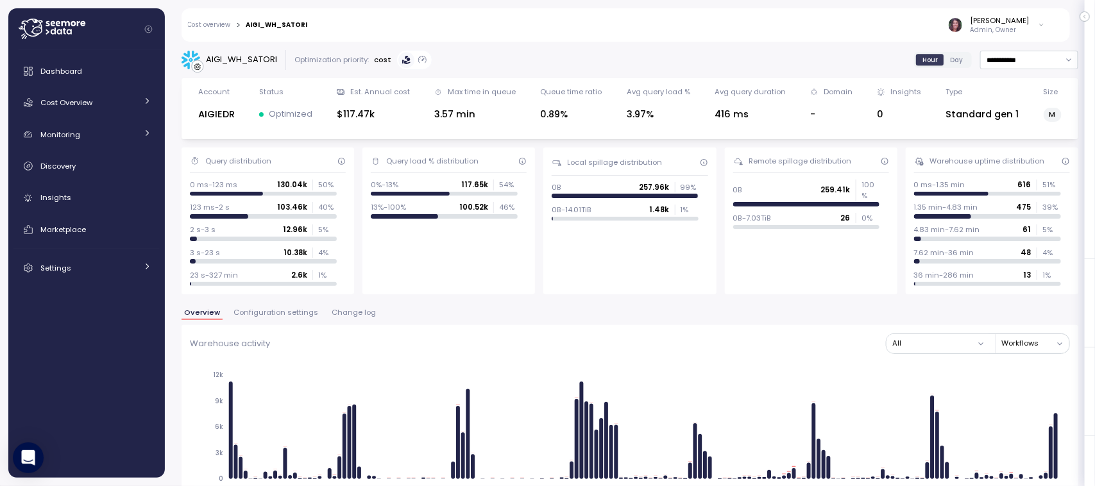
click at [335, 315] on span "Change log" at bounding box center [354, 312] width 44 height 7
click at [348, 313] on span "Change log" at bounding box center [354, 312] width 44 height 7
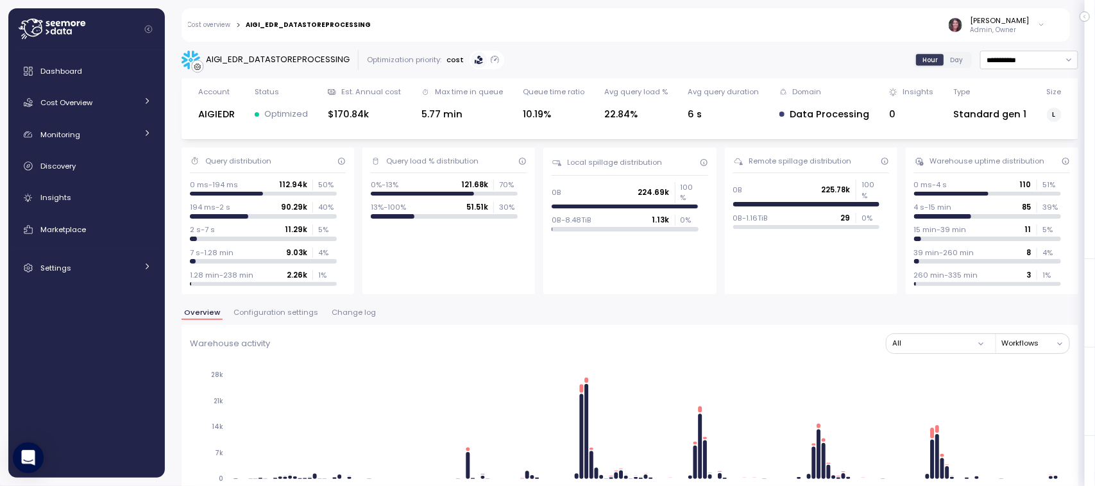
click at [345, 314] on span "Change log" at bounding box center [354, 312] width 44 height 7
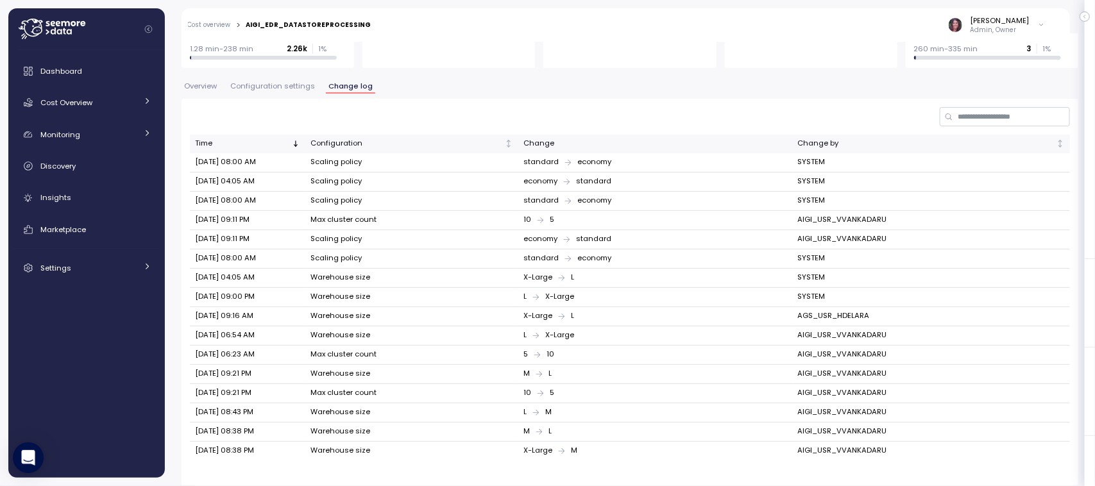
scroll to position [235, 0]
